Goal: Task Accomplishment & Management: Manage account settings

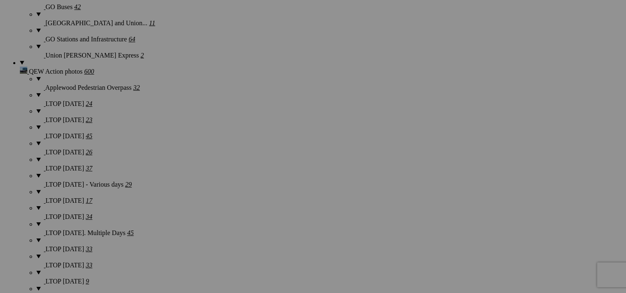
scroll to position [2139, 0]
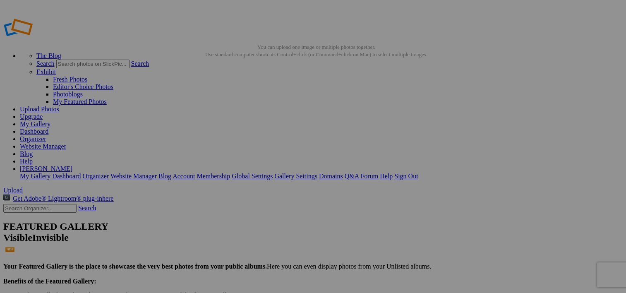
scroll to position [2127, 0]
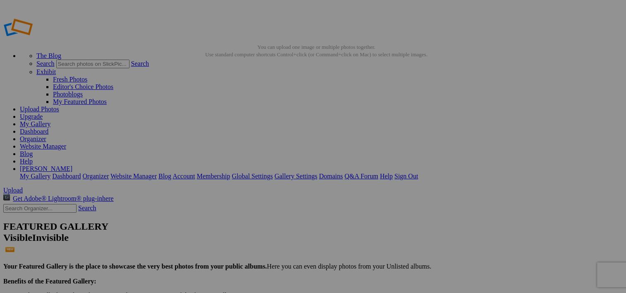
type input "Flat Cars"
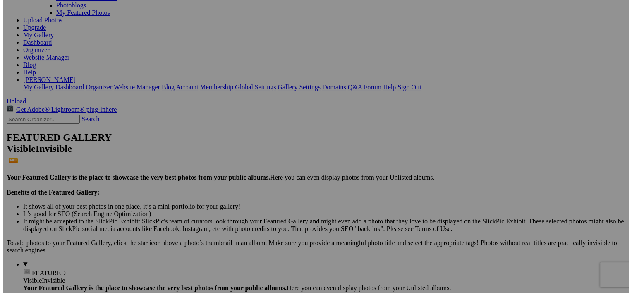
scroll to position [2, 0]
